Goal: Task Accomplishment & Management: Complete application form

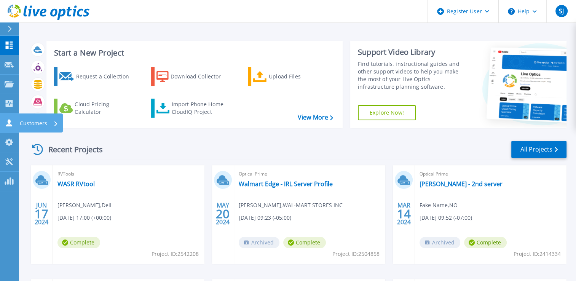
click at [27, 122] on p "Customers" at bounding box center [33, 123] width 27 height 20
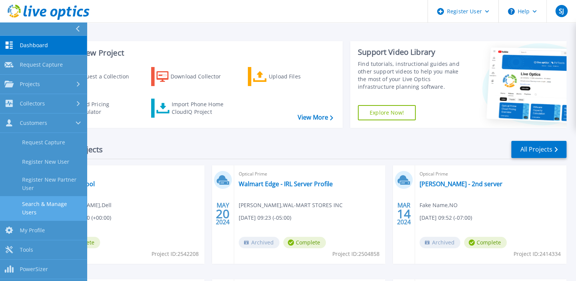
click at [39, 206] on link "Search & Manage Users" at bounding box center [43, 208] width 87 height 24
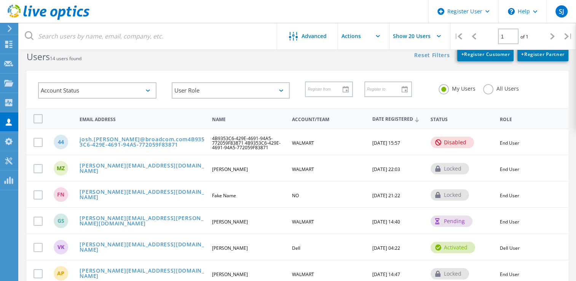
scroll to position [10, 0]
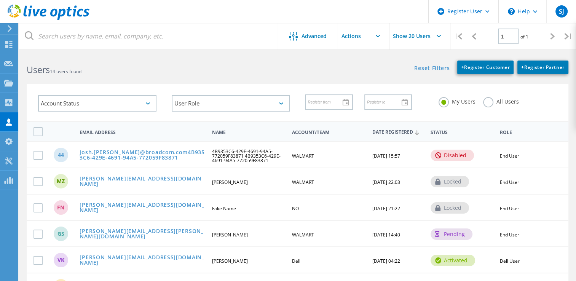
click at [378, 34] on input "text" at bounding box center [376, 36] width 76 height 27
click at [40, 155] on label at bounding box center [39, 155] width 12 height 9
click at [0, 0] on input "checkbox" at bounding box center [0, 0] width 0 height 0
click at [389, 132] on span "Date Registered" at bounding box center [398, 132] width 52 height 5
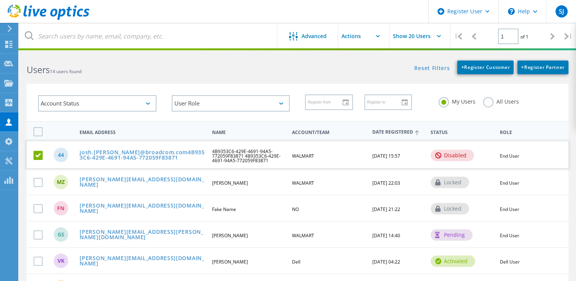
click at [389, 132] on span "Date Registered" at bounding box center [398, 132] width 52 height 5
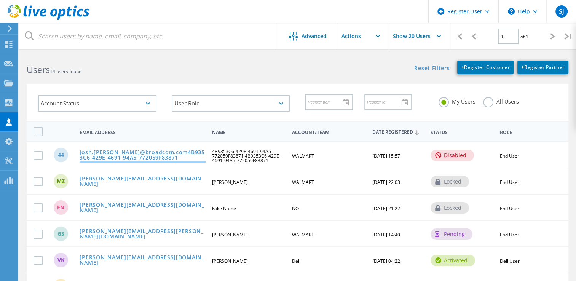
click at [164, 150] on link "josh.phinney@broadcom.com4B9353C6-429E-4691-94A5-772059F83871" at bounding box center [143, 156] width 126 height 12
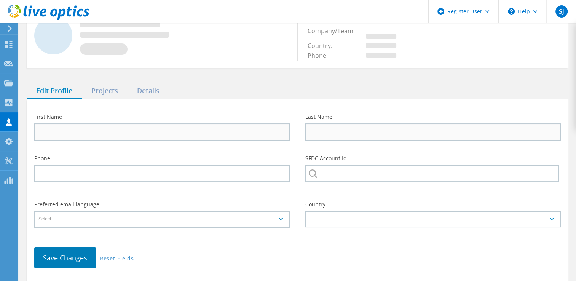
type input "4B9353C6-429E-4691-94A5-772059F83871"
type input "4798712930"
type input "WALMART"
type input "English"
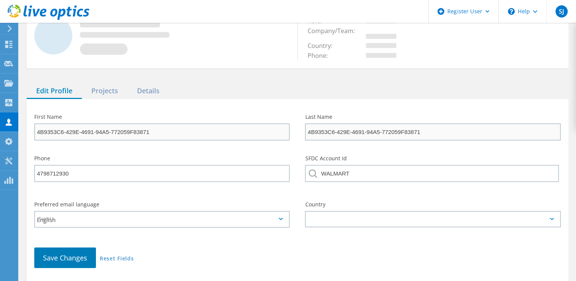
scroll to position [101, 0]
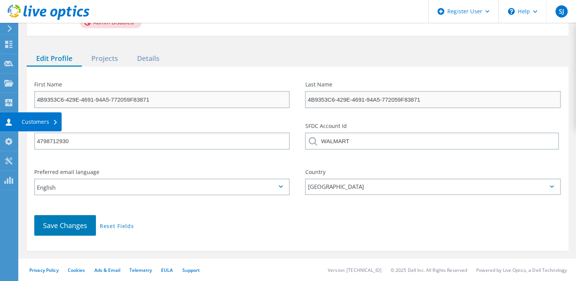
click at [9, 124] on use at bounding box center [9, 121] width 6 height 7
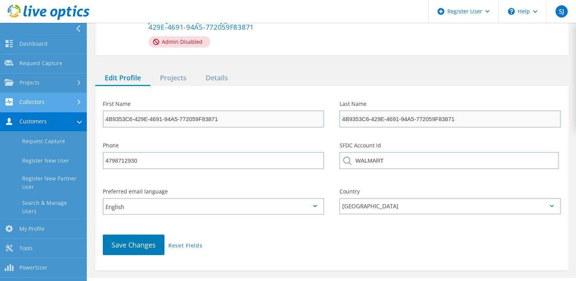
click at [29, 103] on link "Collectors" at bounding box center [43, 102] width 87 height 19
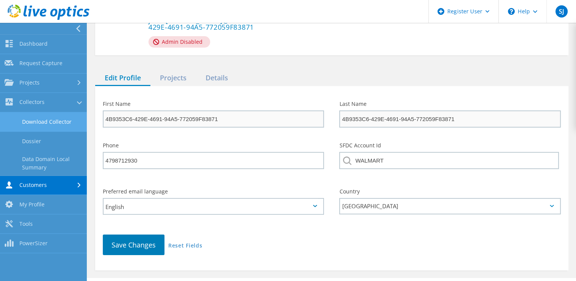
click at [37, 122] on link "Download Collector" at bounding box center [43, 121] width 87 height 19
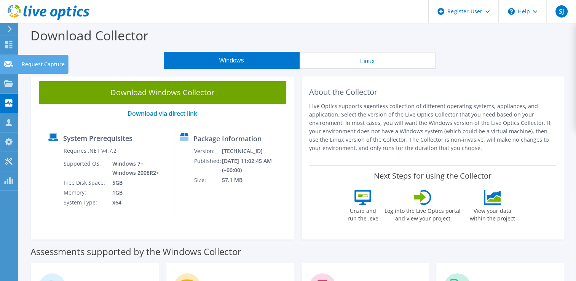
click at [33, 68] on div "Request Capture" at bounding box center [43, 64] width 51 height 19
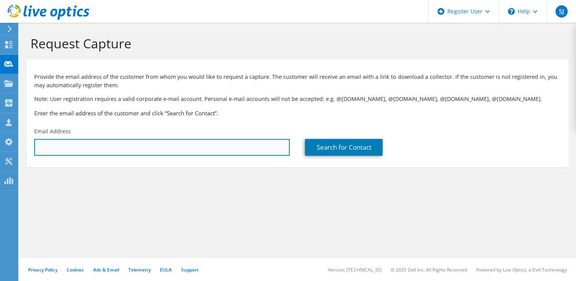
click at [65, 146] on input "text" at bounding box center [161, 147] width 255 height 17
type input "[PERSON_NAME][EMAIL_ADDRESS][PERSON_NAME][DOMAIN_NAME]"
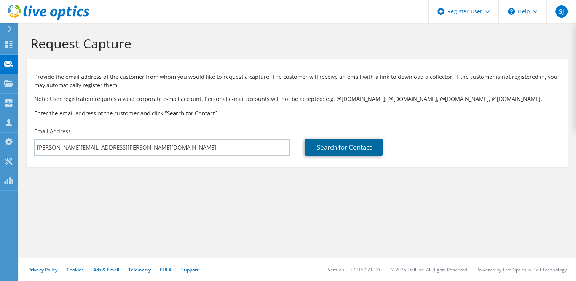
click at [340, 150] on link "Search for Contact" at bounding box center [344, 147] width 78 height 17
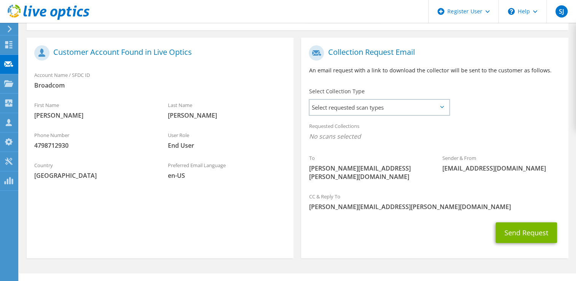
scroll to position [138, 0]
click at [526, 224] on button "Send Request" at bounding box center [526, 232] width 61 height 21
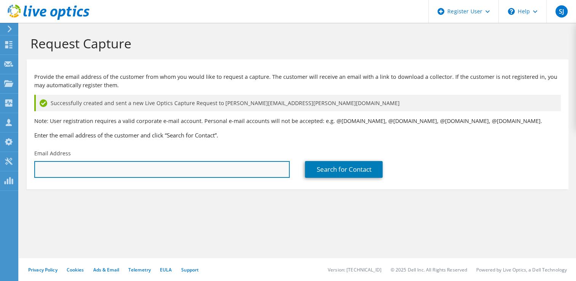
click at [108, 166] on input "text" at bounding box center [161, 169] width 255 height 17
type input "[PERSON_NAME][EMAIL_ADDRESS][PERSON_NAME][DOMAIN_NAME]"
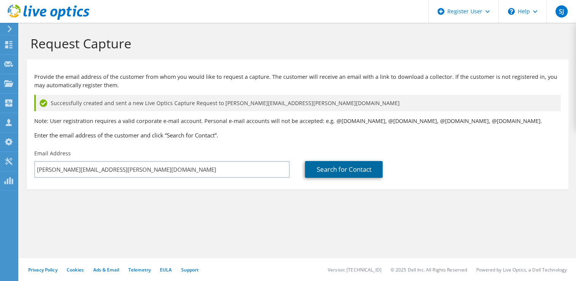
click at [345, 169] on link "Search for Contact" at bounding box center [344, 169] width 78 height 17
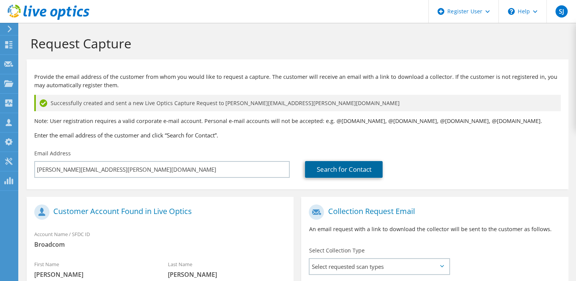
scroll to position [121, 0]
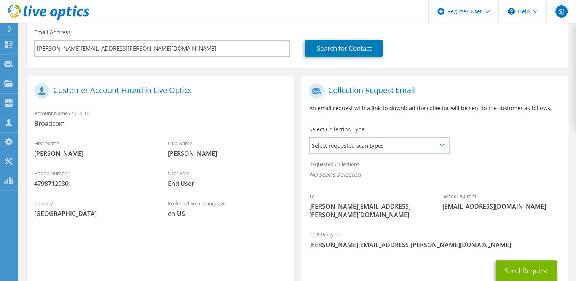
click at [442, 144] on icon at bounding box center [442, 145] width 4 height 2
click at [403, 144] on span "Select requested scan types" at bounding box center [378, 145] width 139 height 15
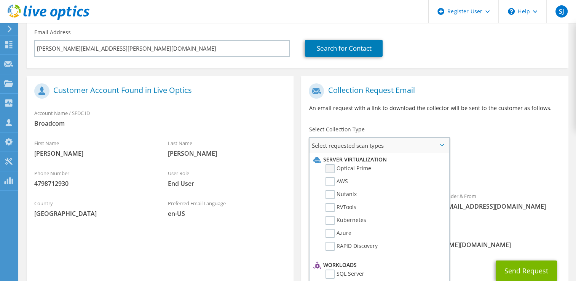
click at [329, 169] on label "Optical Prime" at bounding box center [348, 168] width 46 height 9
click at [0, 0] on input "Optical Prime" at bounding box center [0, 0] width 0 height 0
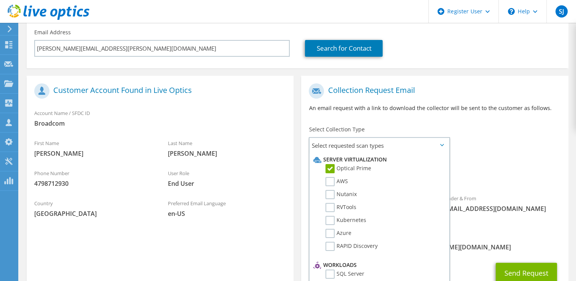
click at [526, 139] on div "To [PERSON_NAME][EMAIL_ADDRESS][PERSON_NAME][DOMAIN_NAME] Sender & From [EMAIL_…" at bounding box center [434, 154] width 267 height 149
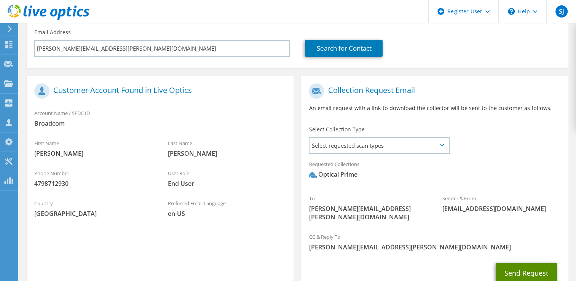
click at [521, 266] on button "Send Request" at bounding box center [526, 273] width 61 height 21
